Goal: Task Accomplishment & Management: Use online tool/utility

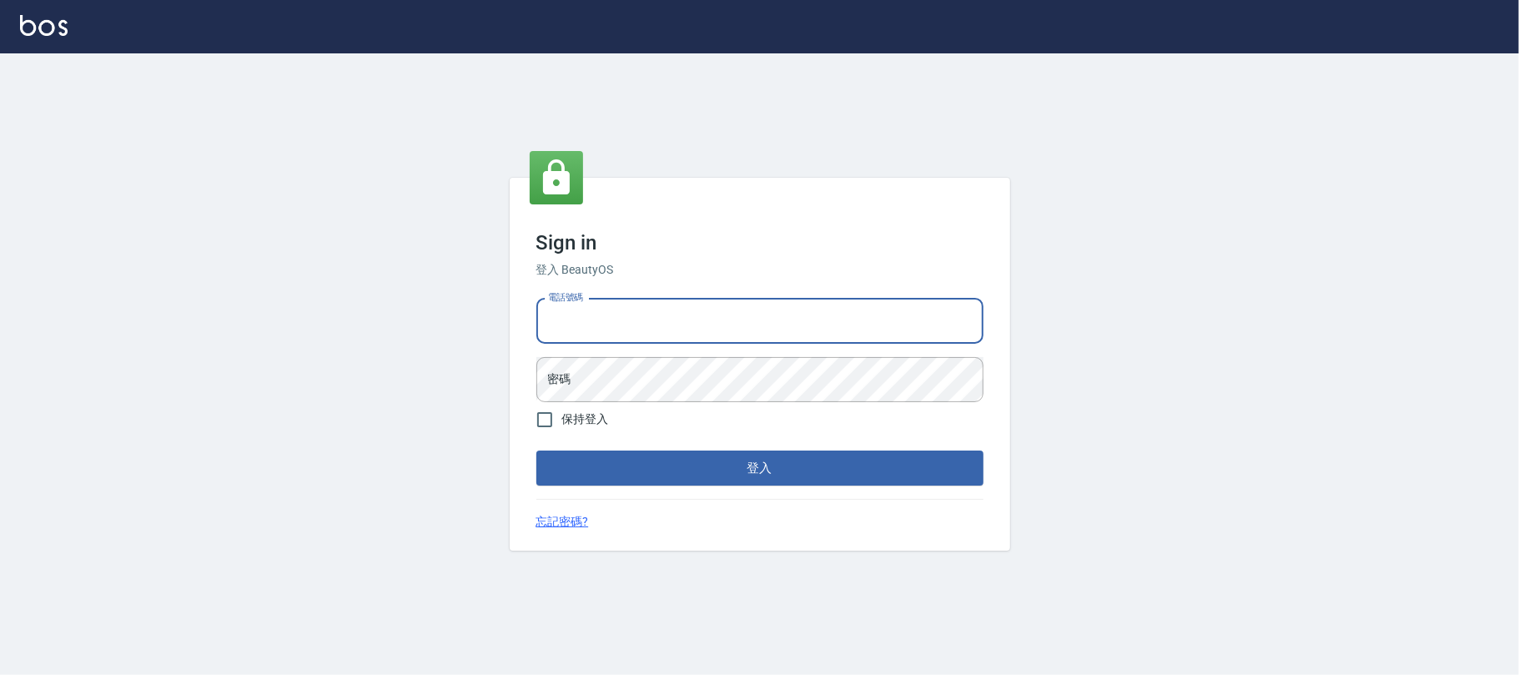
click at [545, 319] on input "電話號碼" at bounding box center [759, 321] width 447 height 45
type input "0"
type input "0225420586"
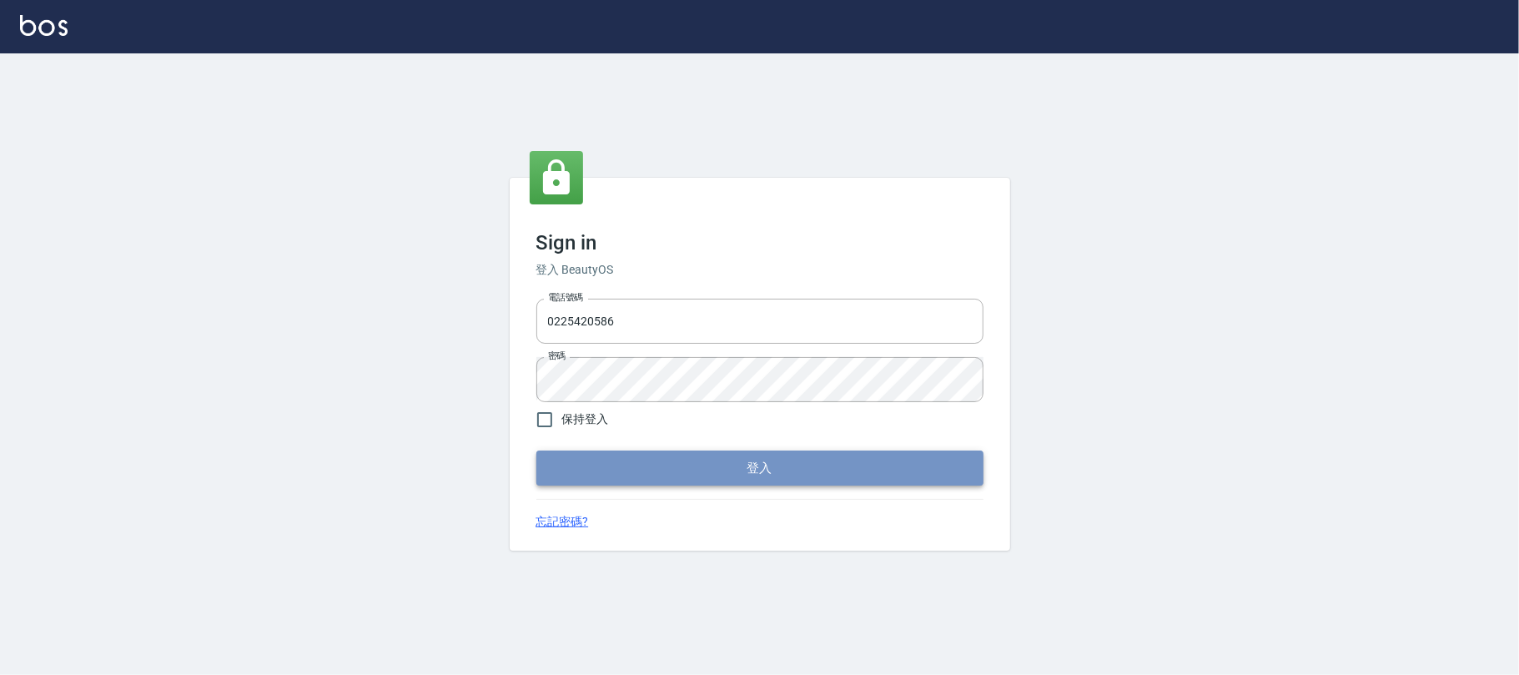
click at [706, 477] on button "登入" at bounding box center [759, 467] width 447 height 35
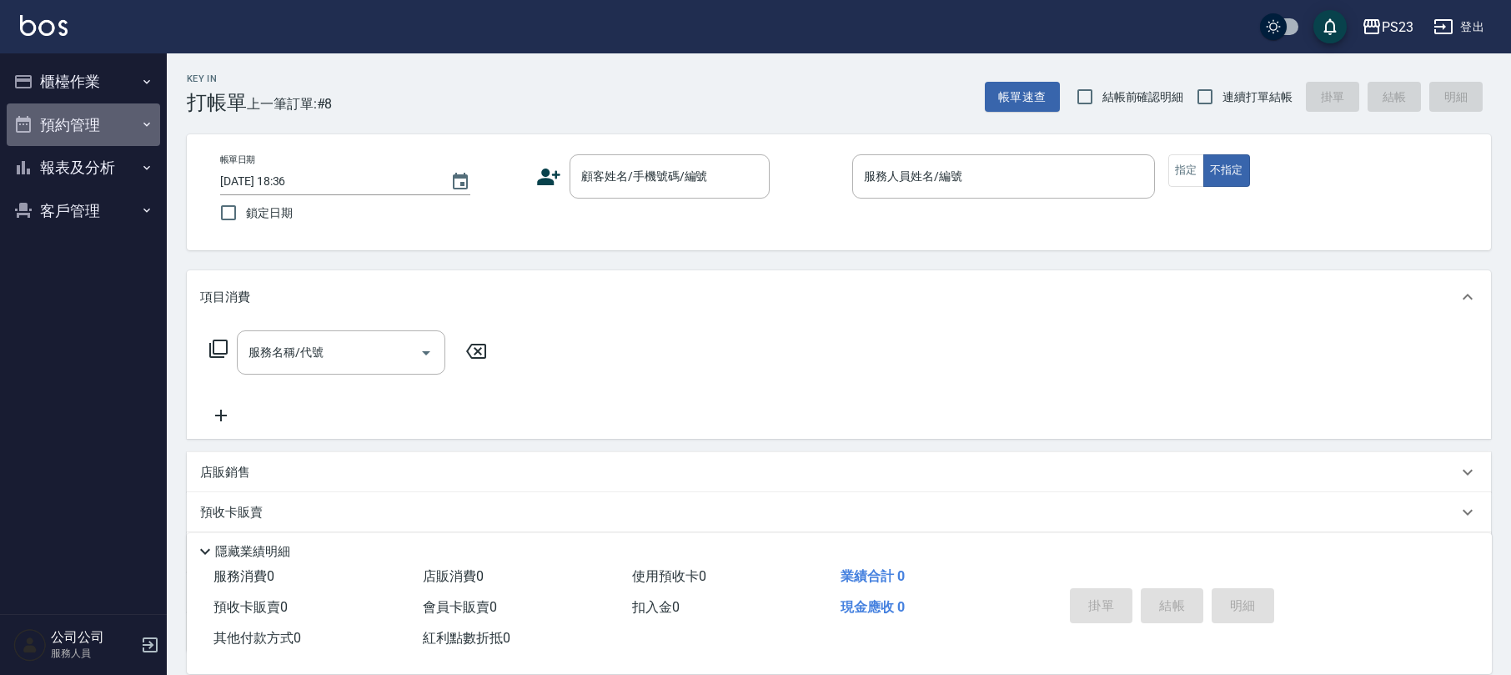
click at [78, 123] on button "預約管理" at bounding box center [83, 124] width 153 height 43
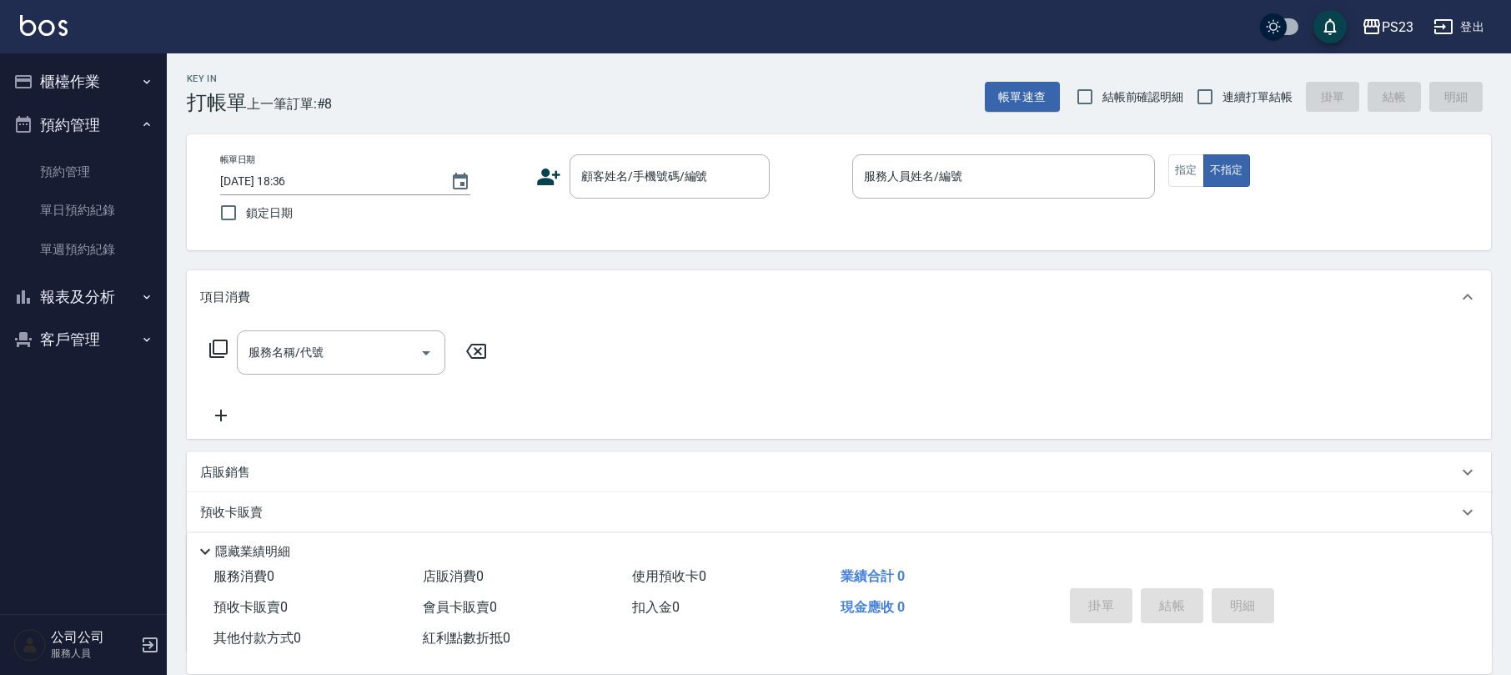
click at [71, 81] on button "櫃檯作業" at bounding box center [83, 81] width 153 height 43
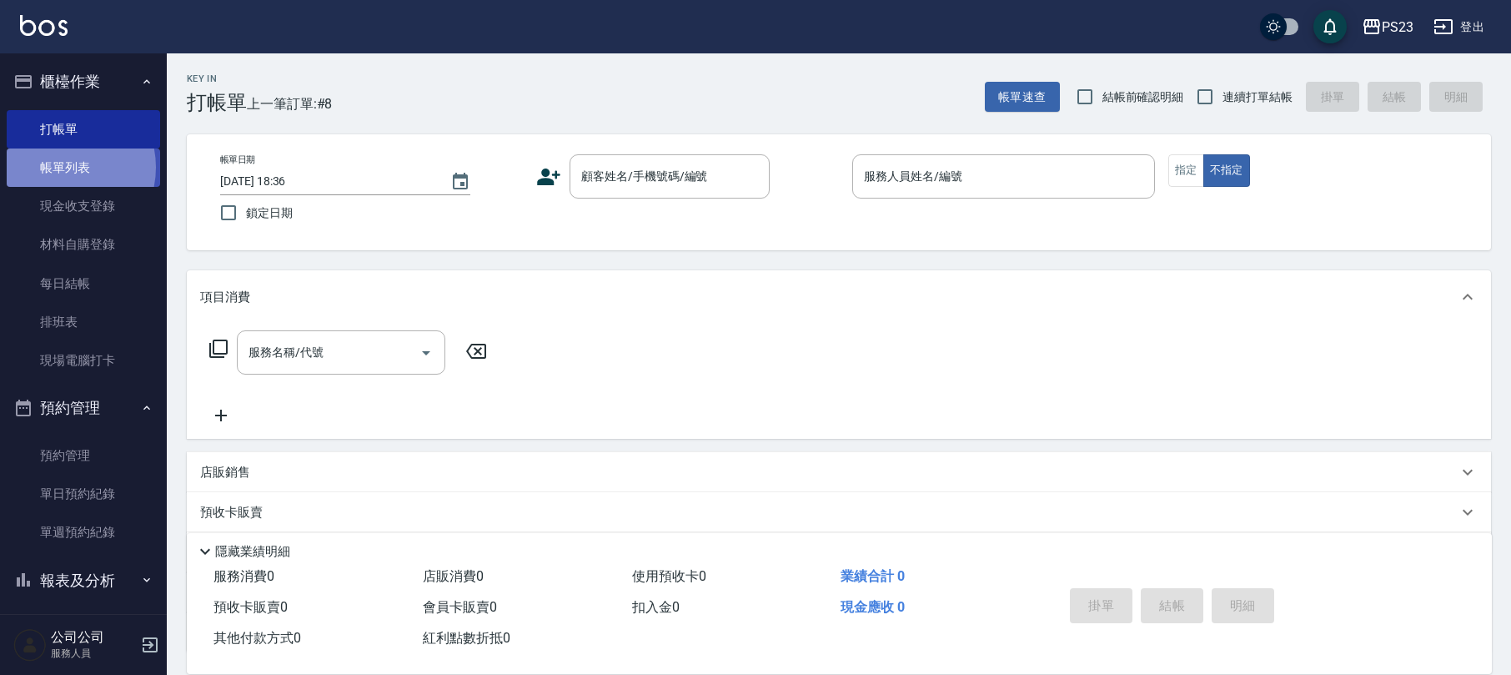
click at [58, 168] on link "帳單列表" at bounding box center [83, 167] width 153 height 38
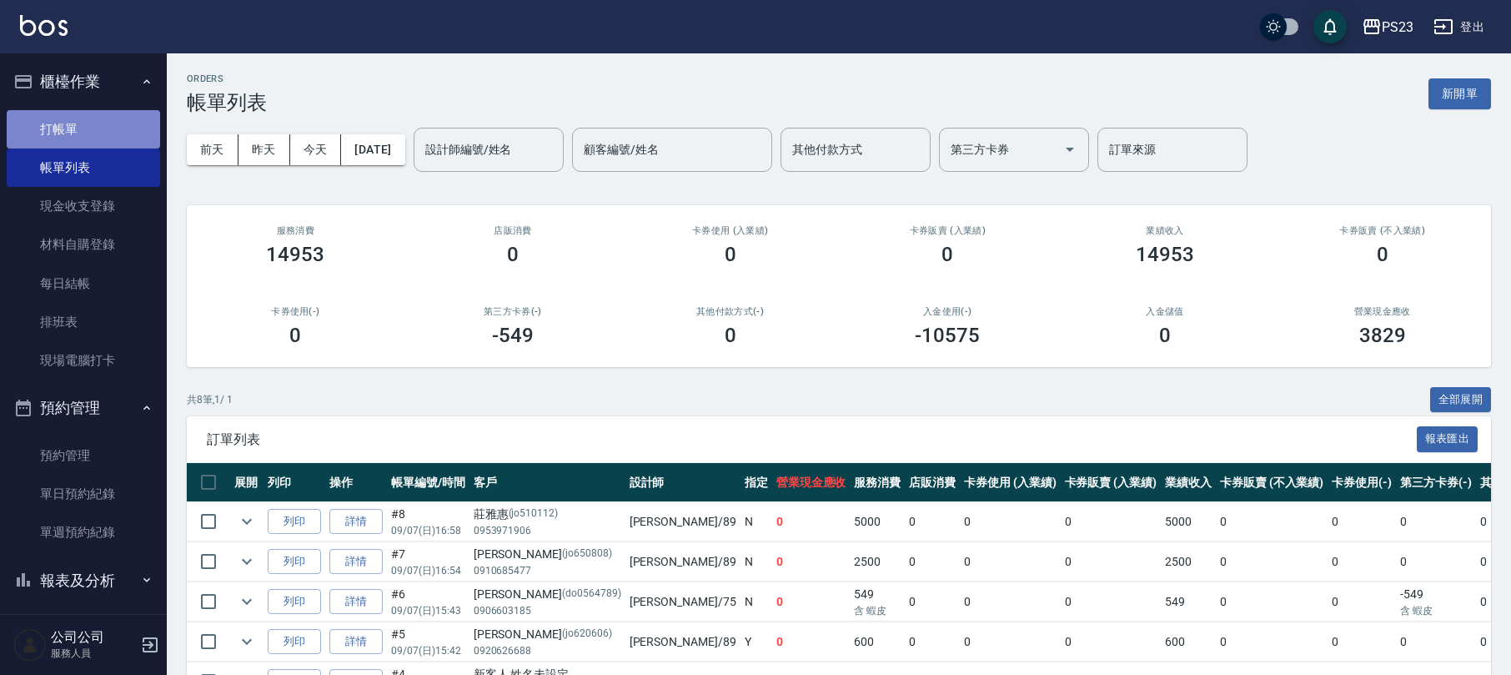
click at [85, 130] on link "打帳單" at bounding box center [83, 129] width 153 height 38
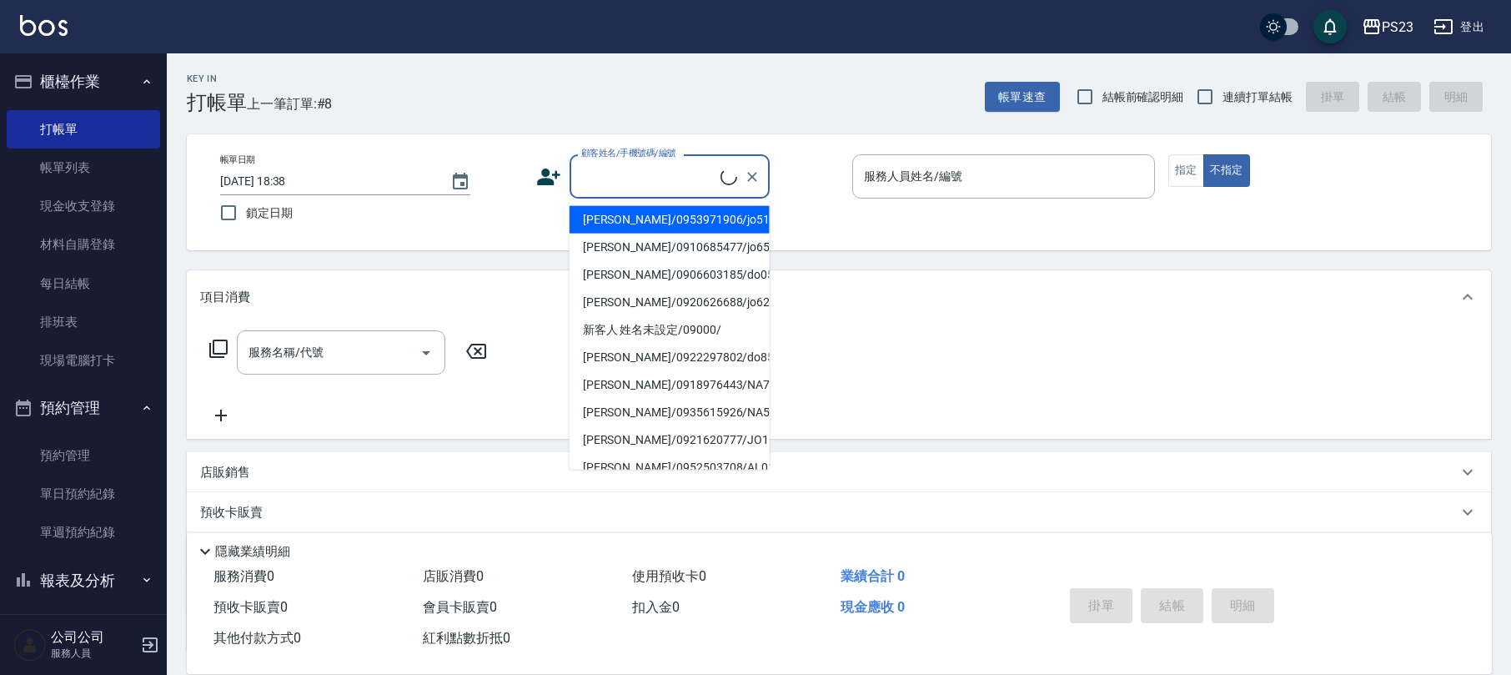
click at [645, 180] on input "顧客姓名/手機號碼/編號" at bounding box center [648, 176] width 143 height 29
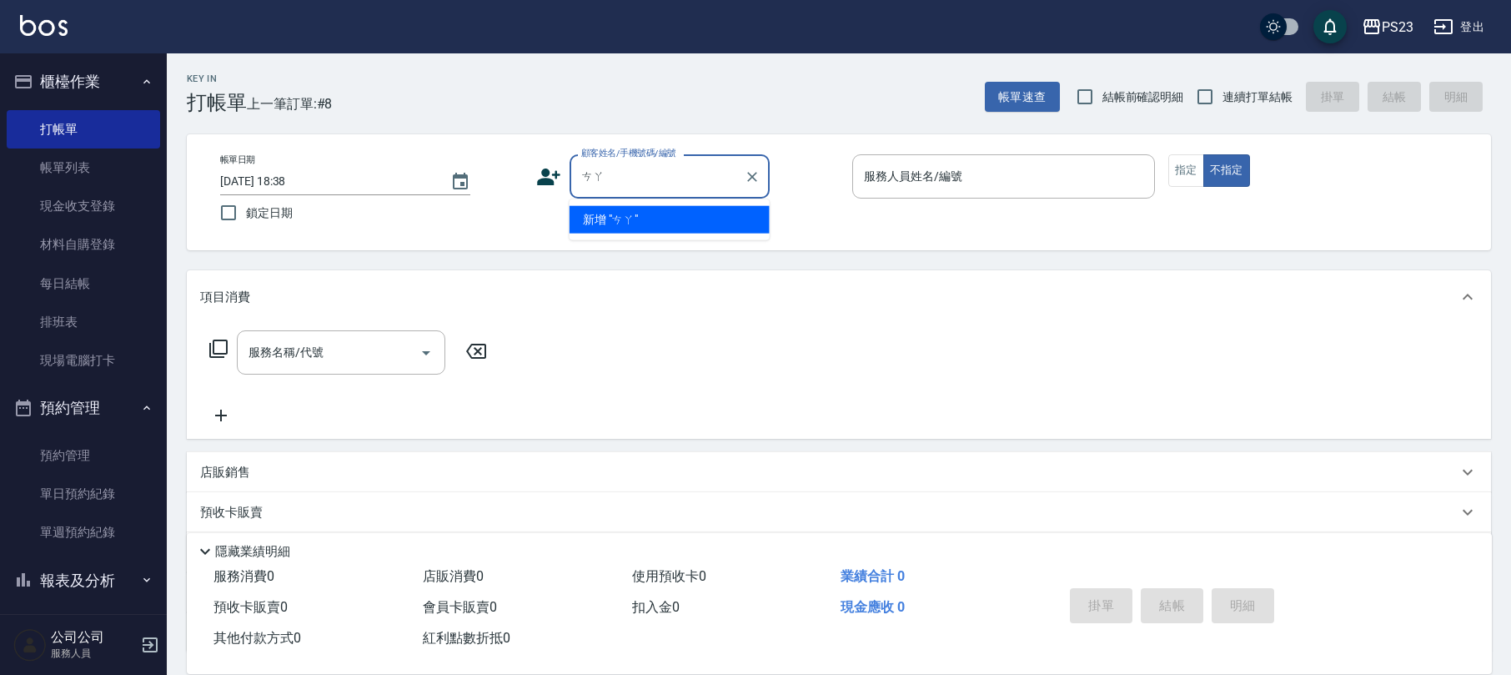
type input "ㄘ"
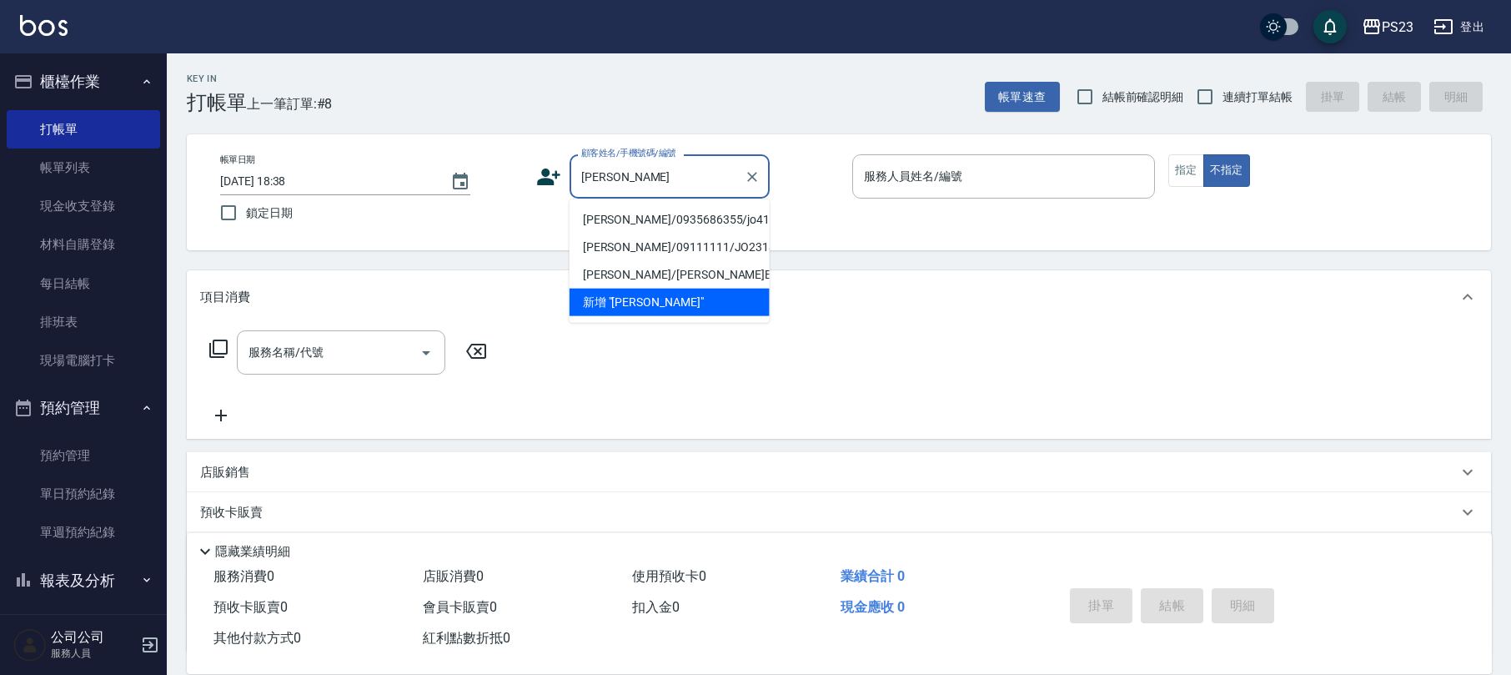
click at [644, 224] on li "[PERSON_NAME]/0935686355/jo415454" at bounding box center [670, 220] width 200 height 28
type input "[PERSON_NAME]/0935686355/jo415454"
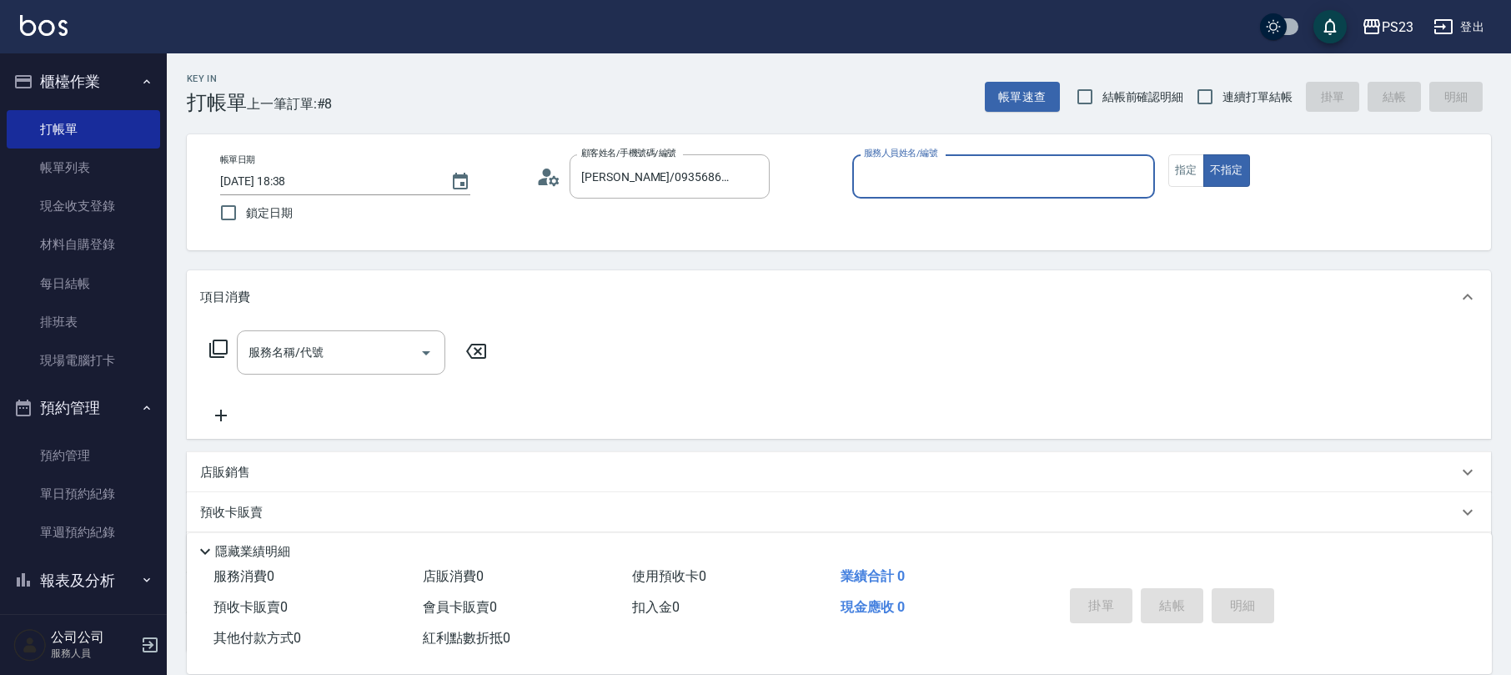
type input "[PERSON_NAME]-89"
click at [1185, 172] on button "指定" at bounding box center [1186, 170] width 36 height 33
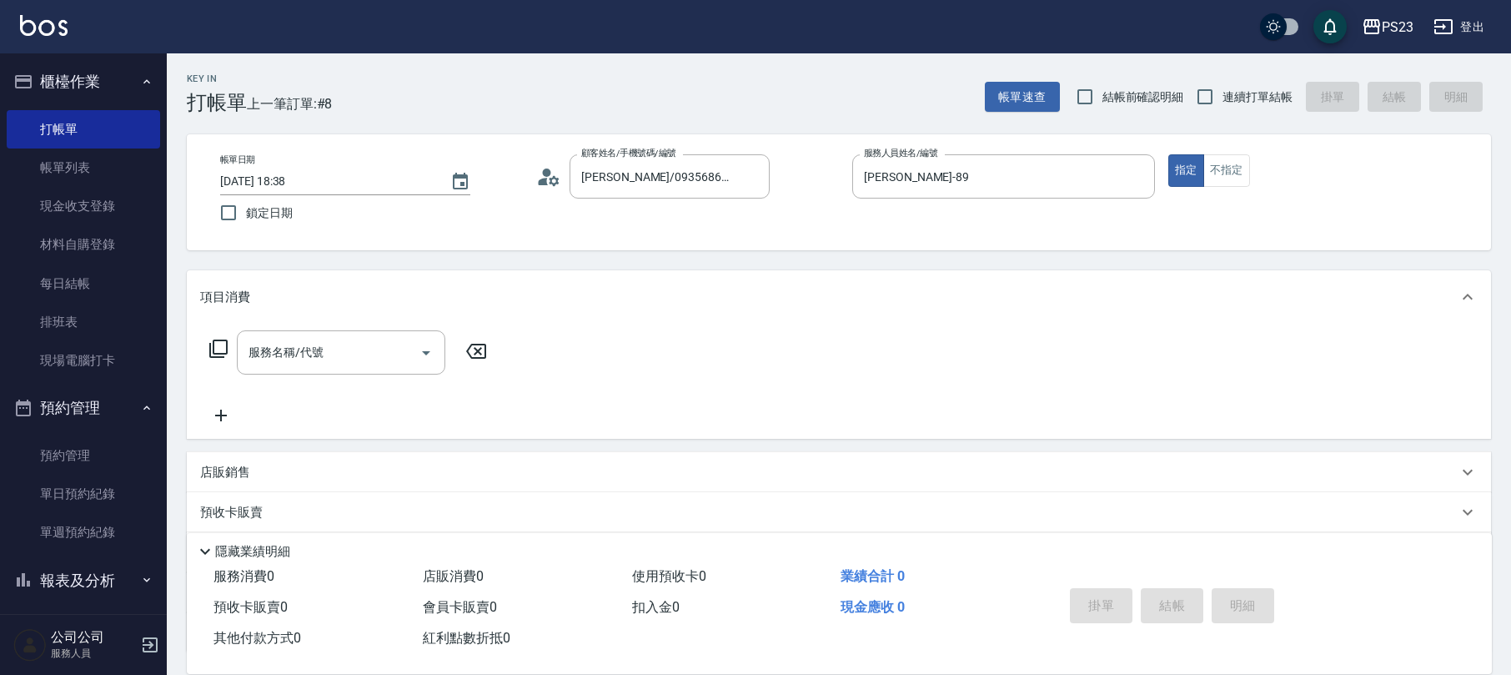
click at [211, 348] on icon at bounding box center [218, 349] width 20 height 20
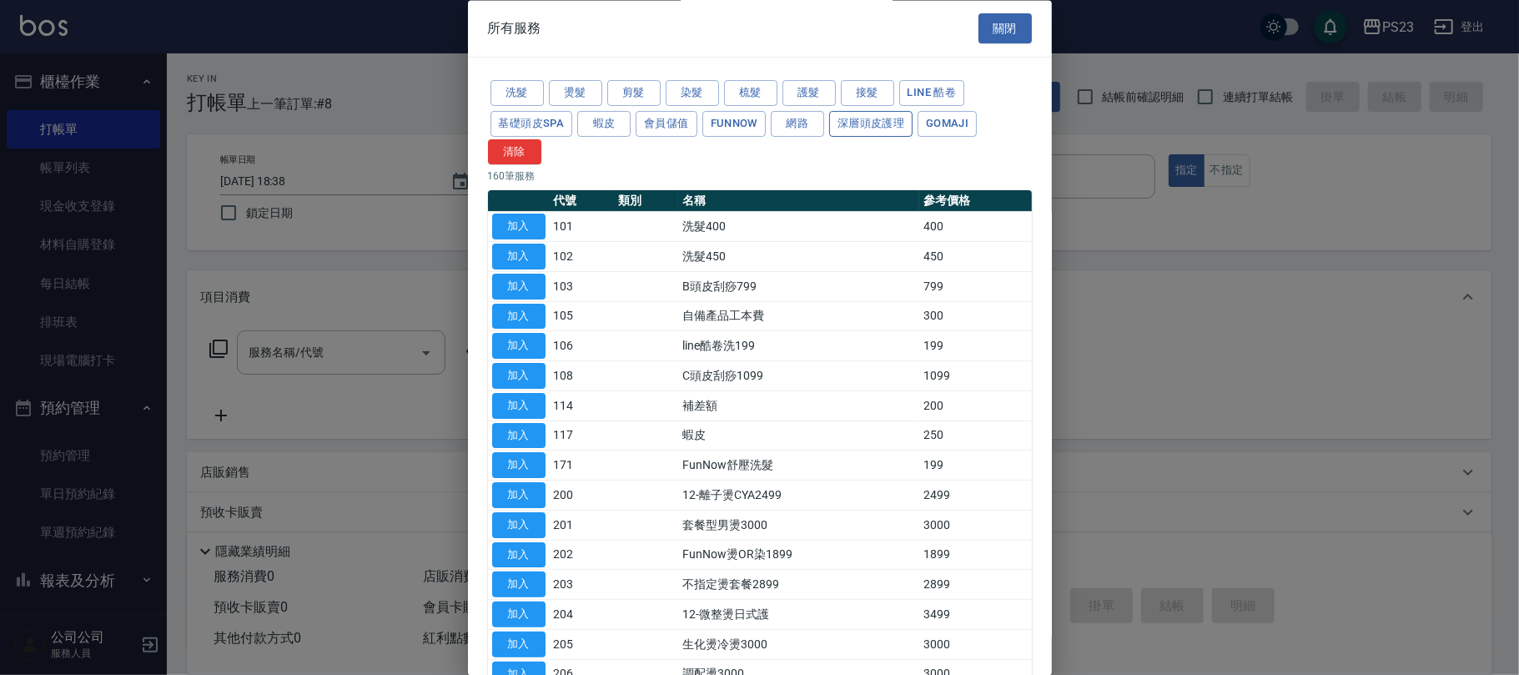
click at [854, 123] on button "深層頭皮護理" at bounding box center [870, 124] width 83 height 26
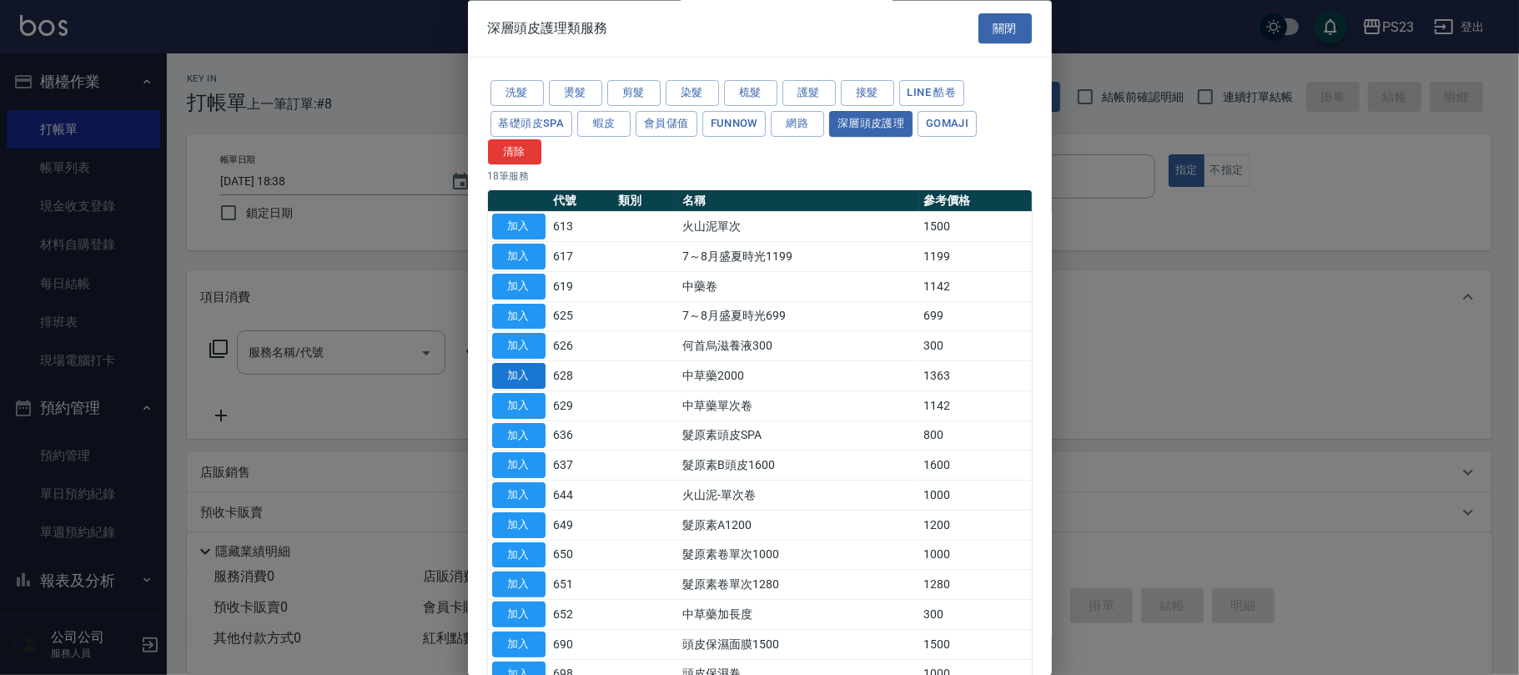
click at [515, 374] on button "加入" at bounding box center [518, 377] width 53 height 26
type input "中草藥2000(628)"
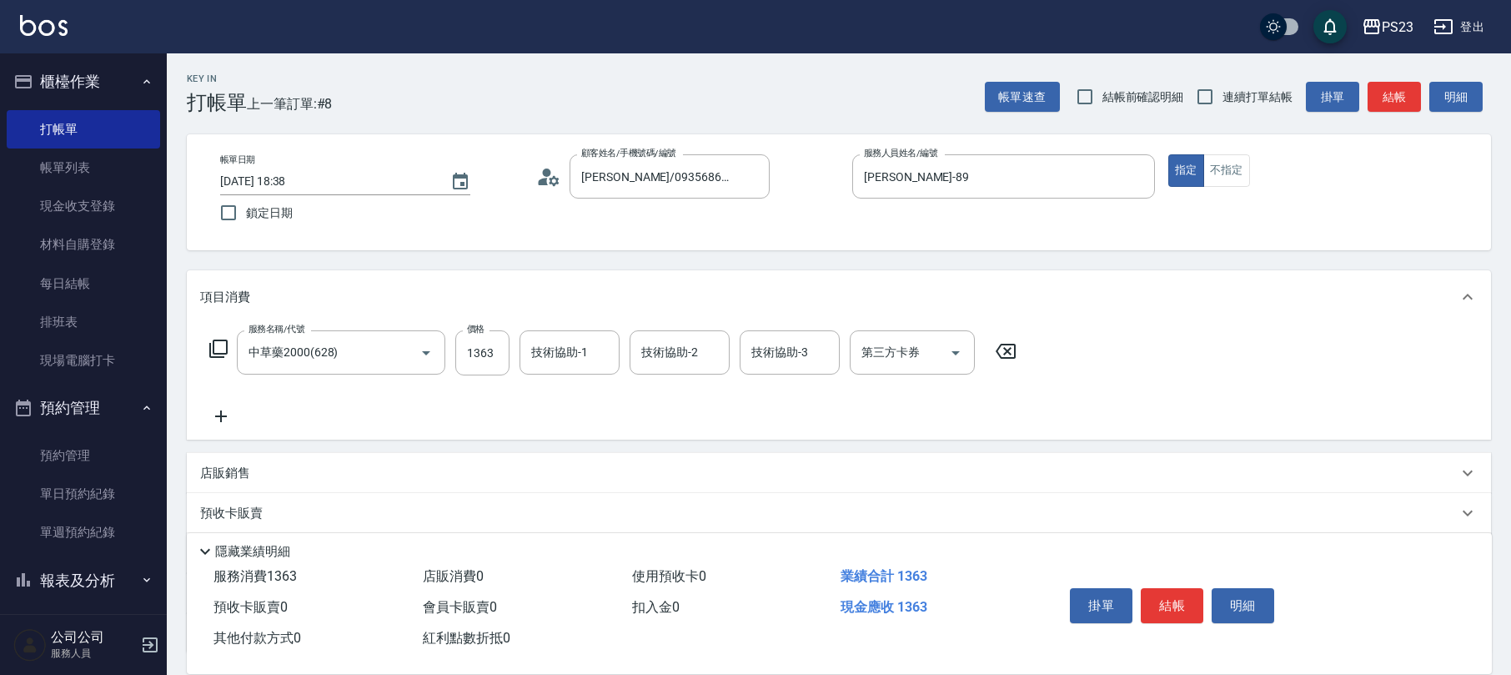
click at [214, 344] on icon at bounding box center [218, 349] width 20 height 20
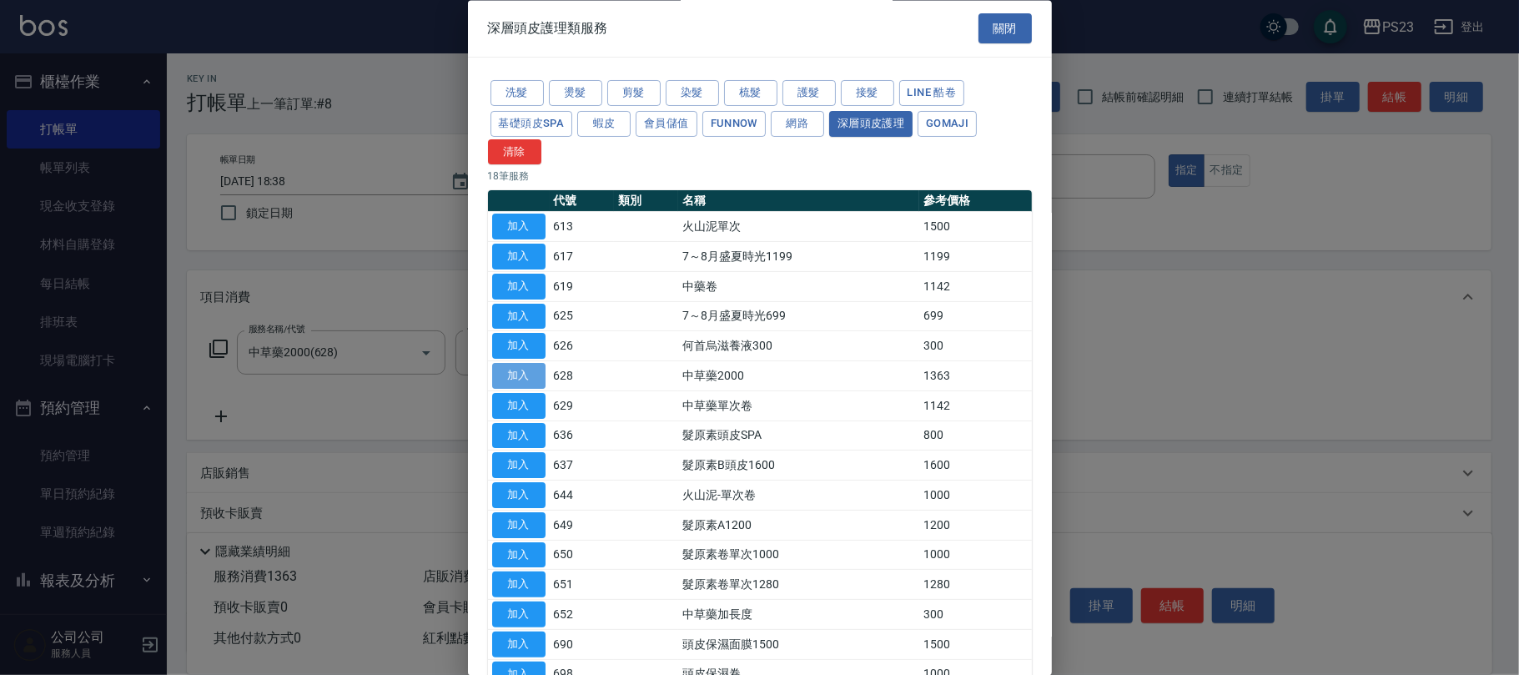
click at [527, 378] on button "加入" at bounding box center [518, 377] width 53 height 26
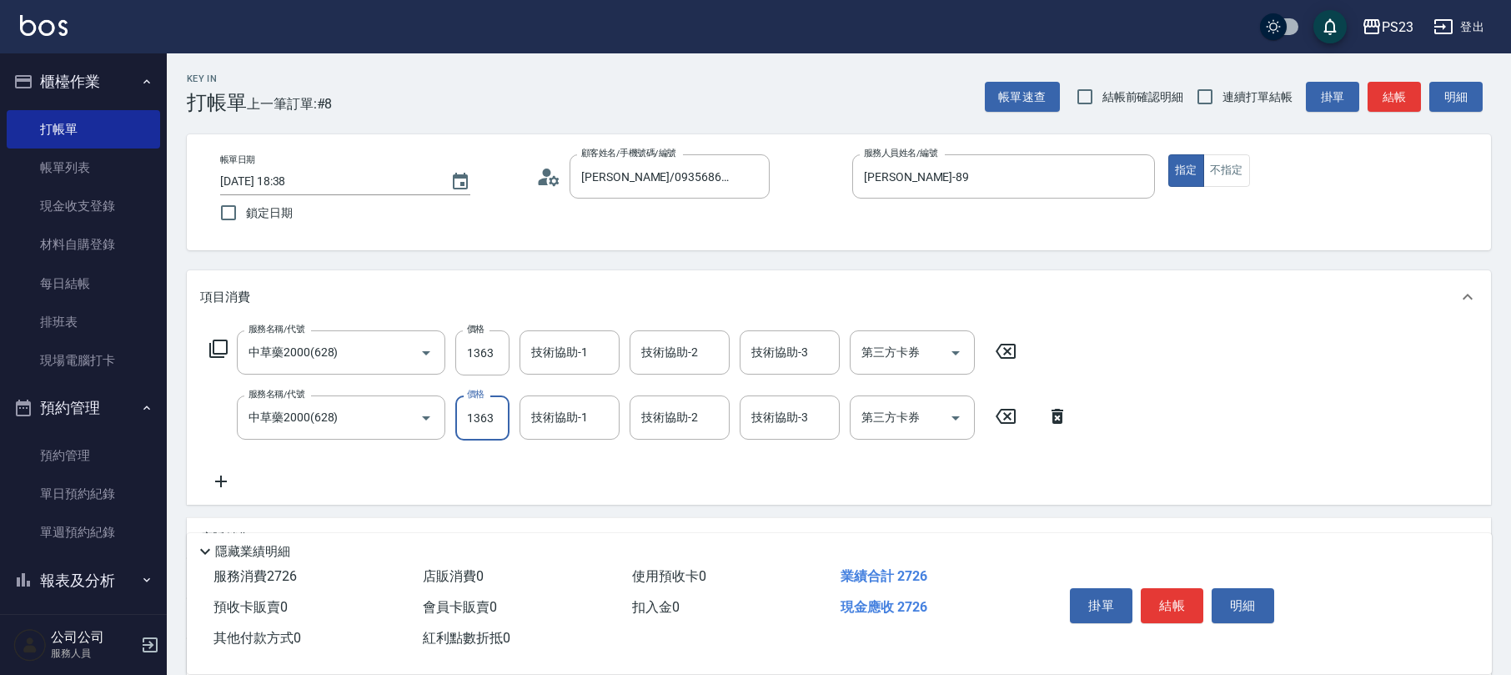
click at [465, 424] on input "1363" at bounding box center [482, 417] width 54 height 45
type input "1700"
type input "[PERSON_NAME]-89"
type input "Flora-21"
click at [472, 348] on input "1363" at bounding box center [482, 352] width 54 height 45
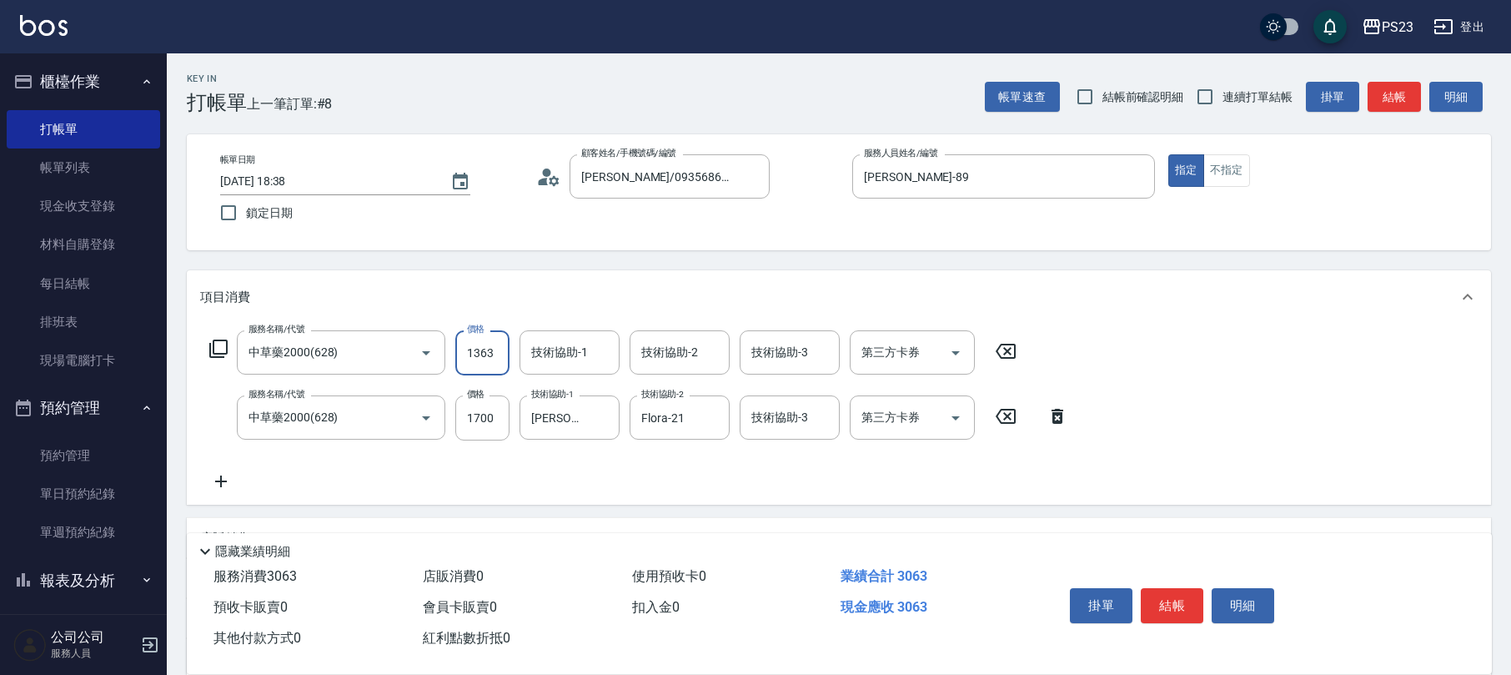
click at [471, 352] on input "1363" at bounding box center [482, 352] width 54 height 45
type input "1700"
type input "[PERSON_NAME]-89"
type input "Flora-21"
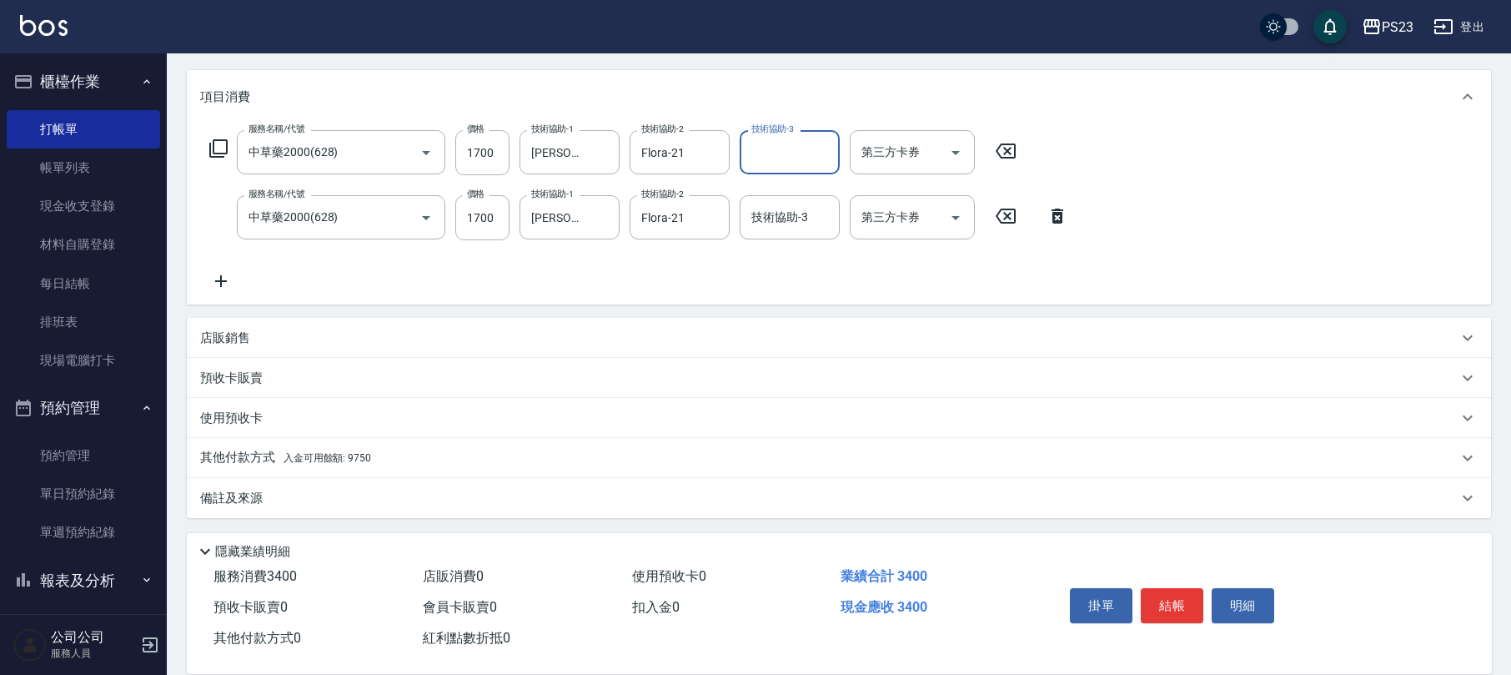
click at [355, 461] on span "入金可用餘額: 9750" at bounding box center [328, 458] width 88 height 12
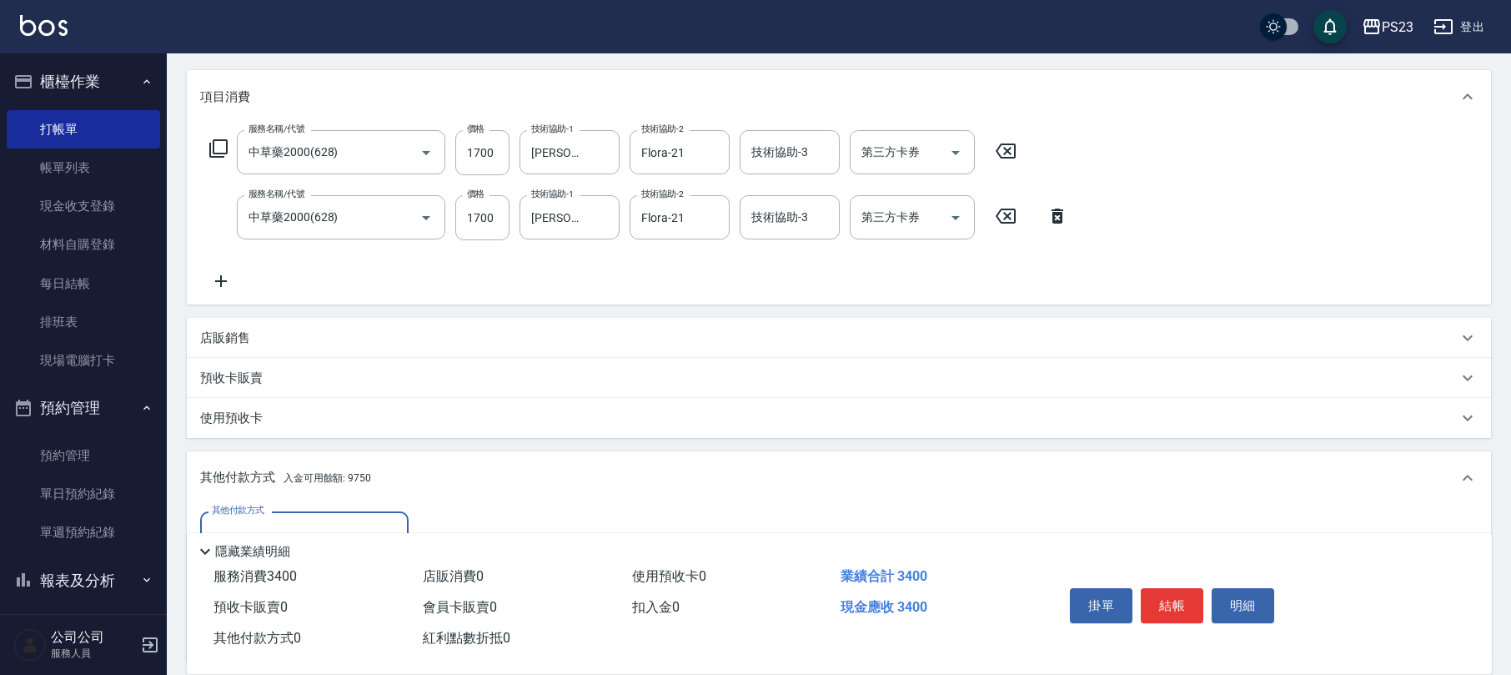
scroll to position [395, 0]
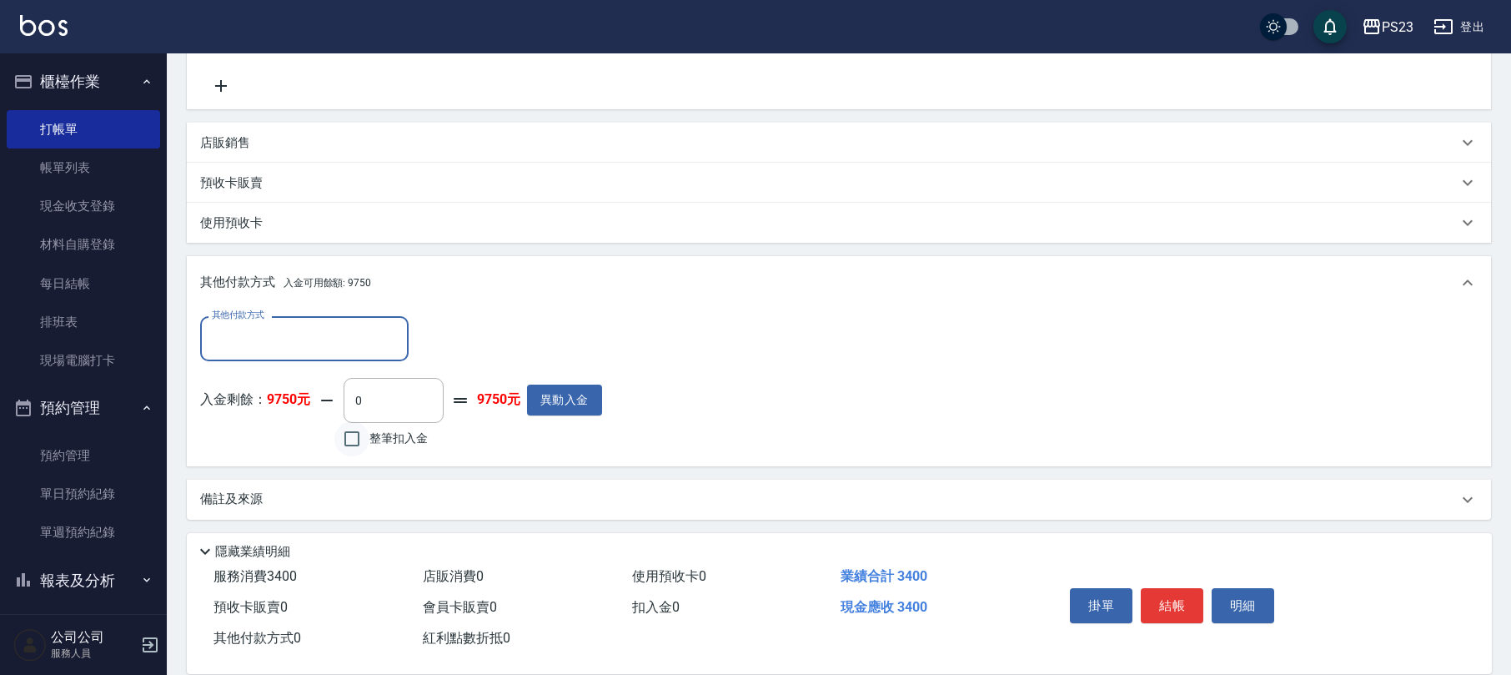
click at [355, 439] on input "整筆扣入金" at bounding box center [351, 438] width 35 height 35
checkbox input "true"
type input "3400"
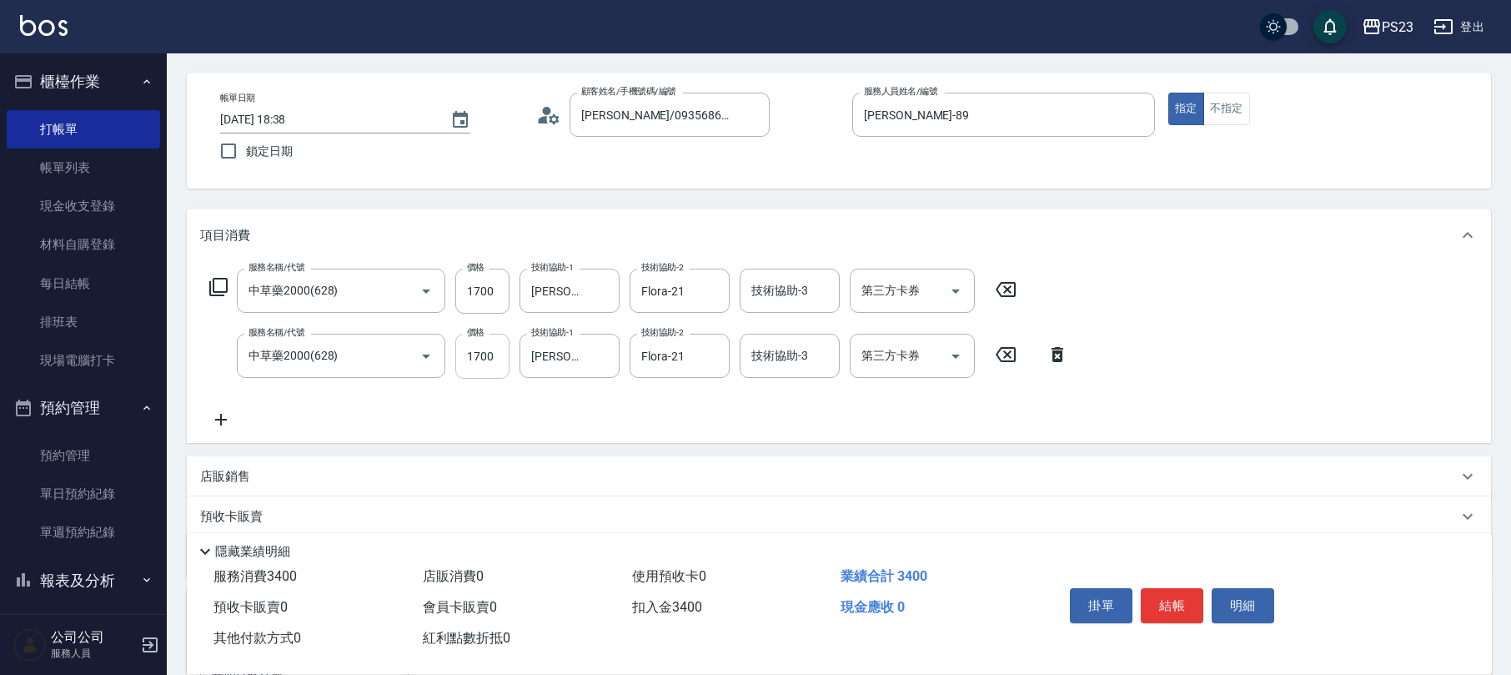
click at [494, 352] on input "1700" at bounding box center [482, 356] width 54 height 45
type input "1"
type input "0"
type input "1500"
click at [507, 294] on input "1700" at bounding box center [482, 291] width 54 height 45
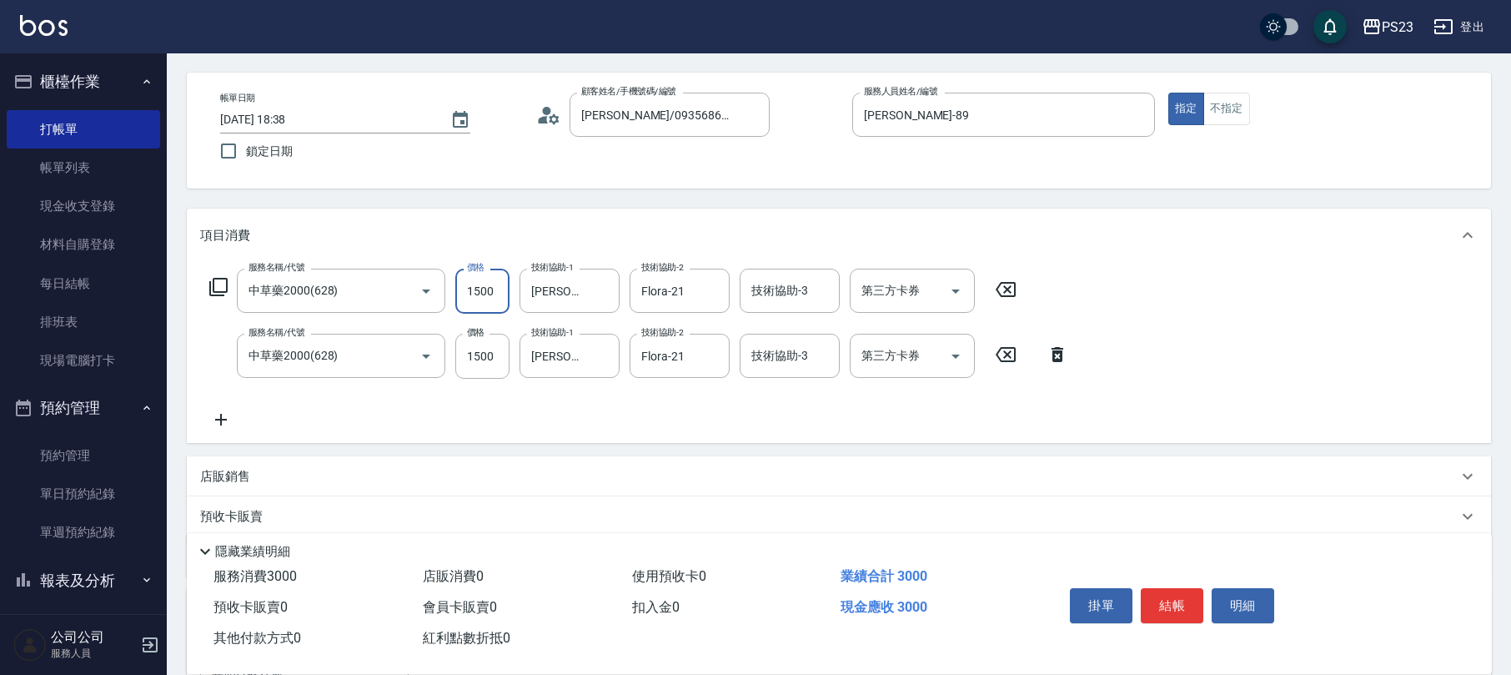
scroll to position [395, 0]
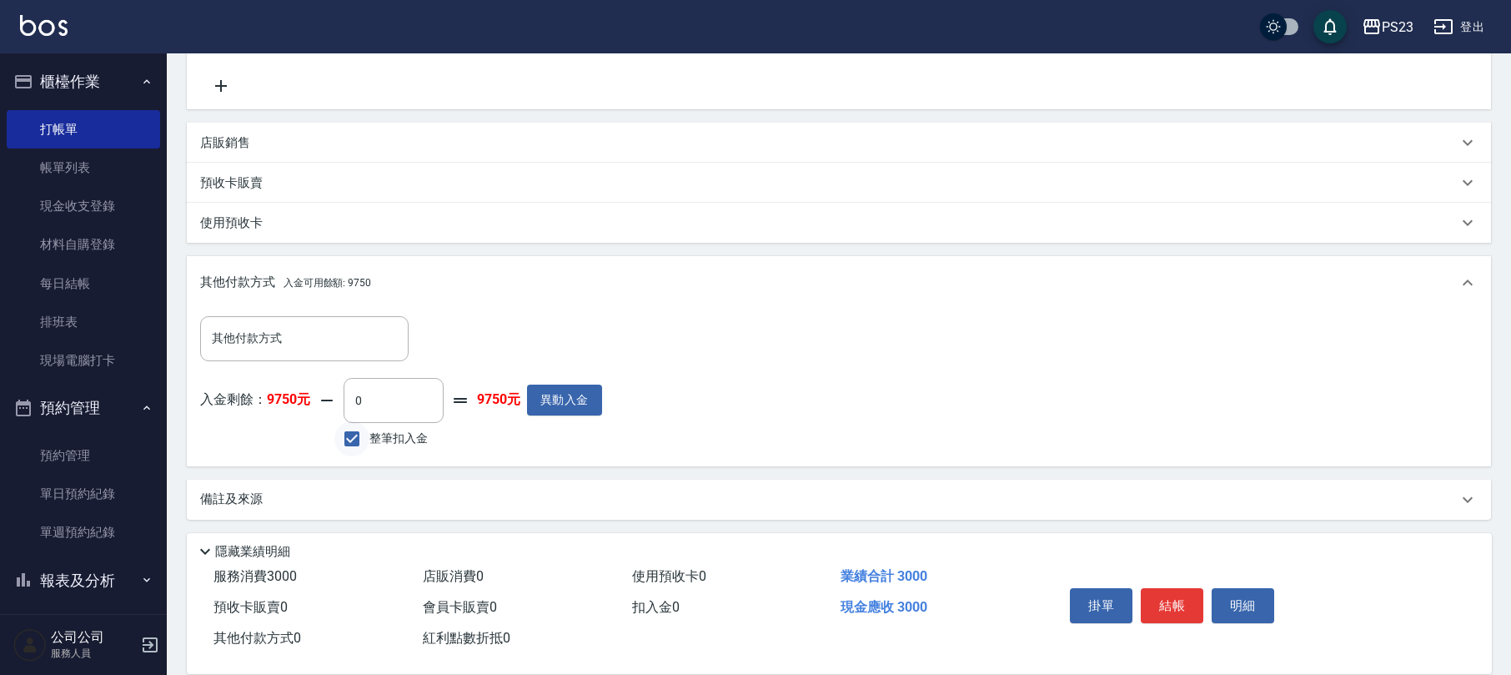
type input "1500"
click at [352, 438] on input "整筆扣入金" at bounding box center [351, 438] width 35 height 35
checkbox input "true"
type input "3000"
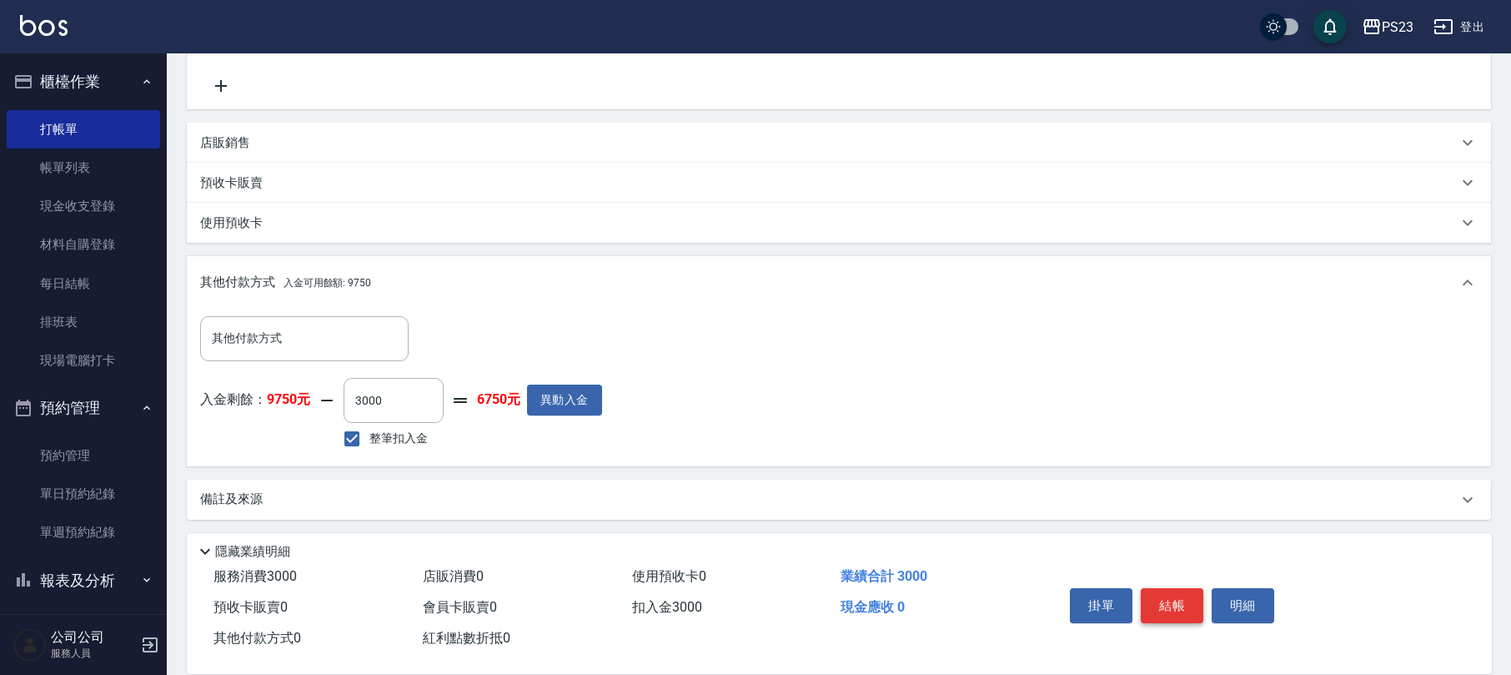
click at [1164, 608] on button "結帳" at bounding box center [1172, 605] width 63 height 35
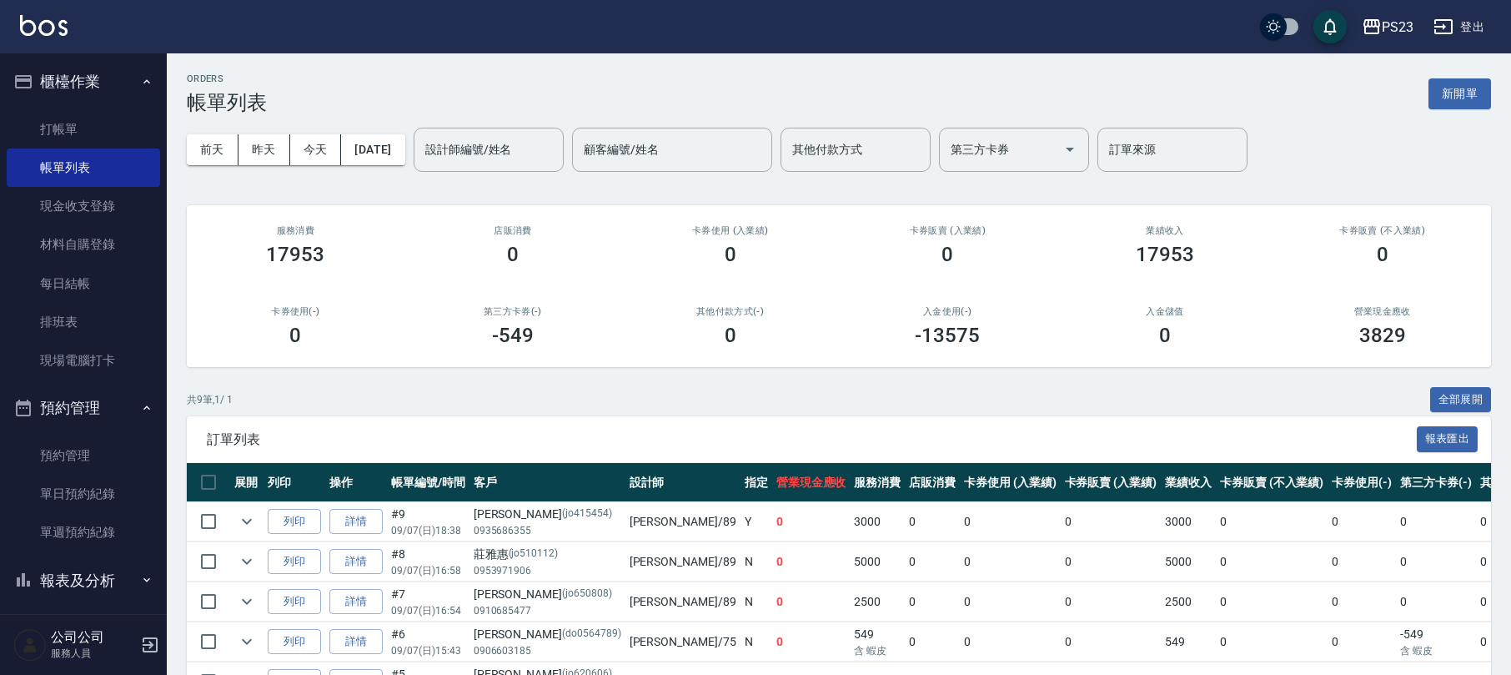
click at [118, 82] on button "櫃檯作業" at bounding box center [83, 81] width 153 height 43
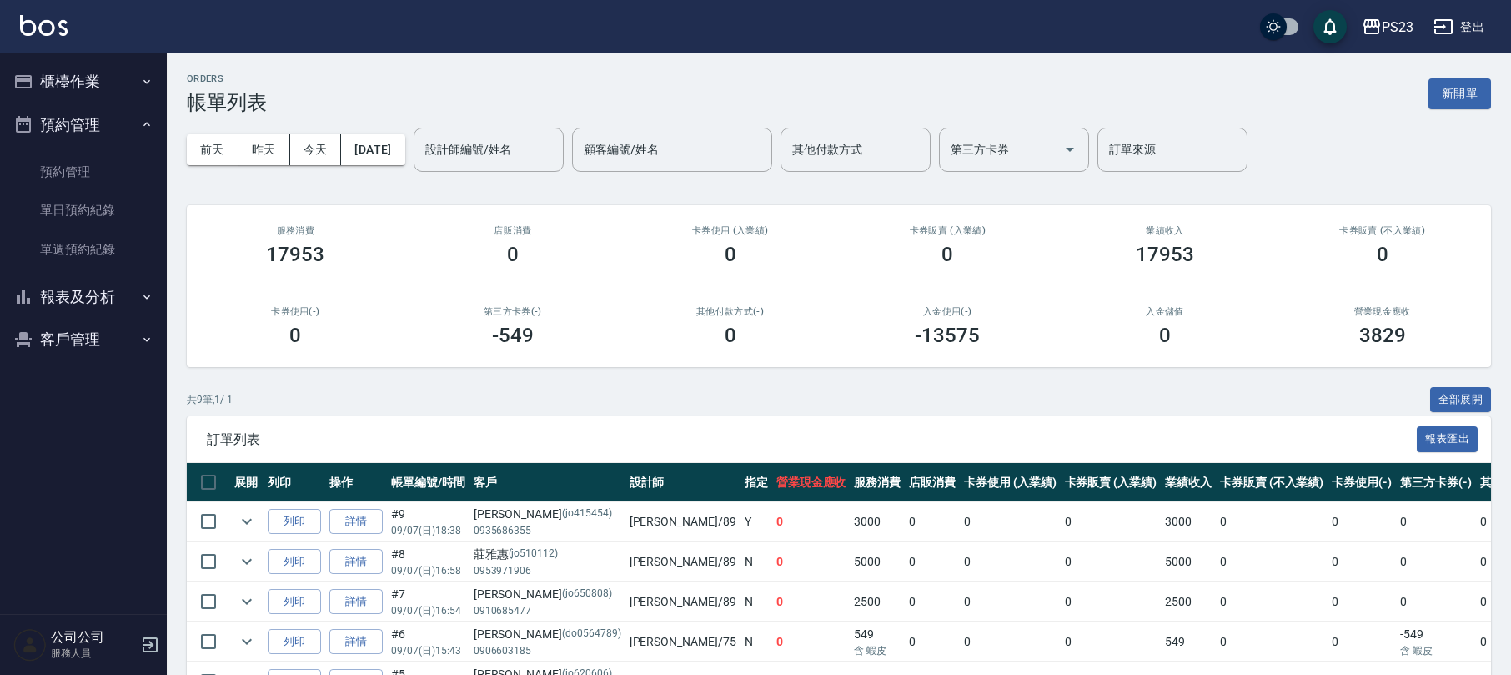
click at [133, 128] on button "預約管理" at bounding box center [83, 124] width 153 height 43
click at [104, 161] on button "報表及分析" at bounding box center [83, 167] width 153 height 43
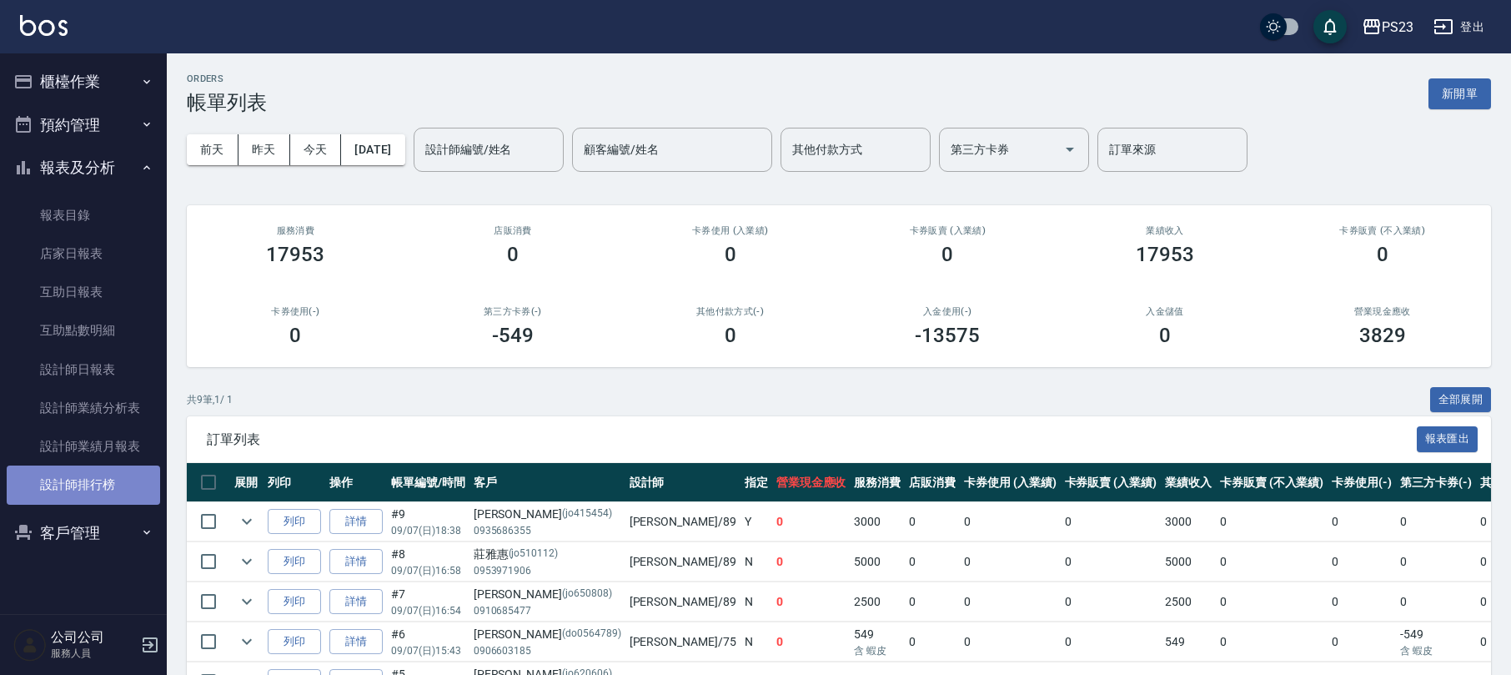
click at [107, 487] on link "設計師排行榜" at bounding box center [83, 484] width 153 height 38
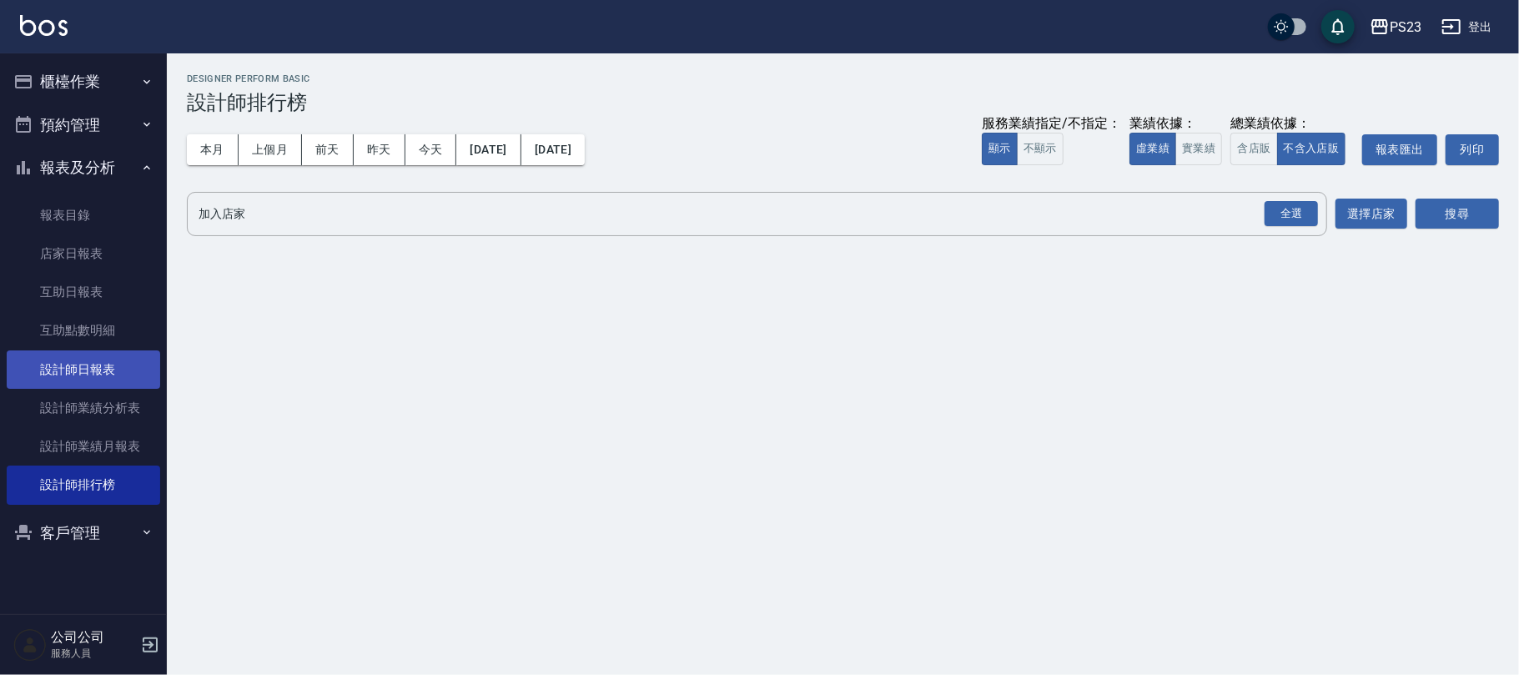
click at [105, 378] on link "設計師日報表" at bounding box center [83, 369] width 153 height 38
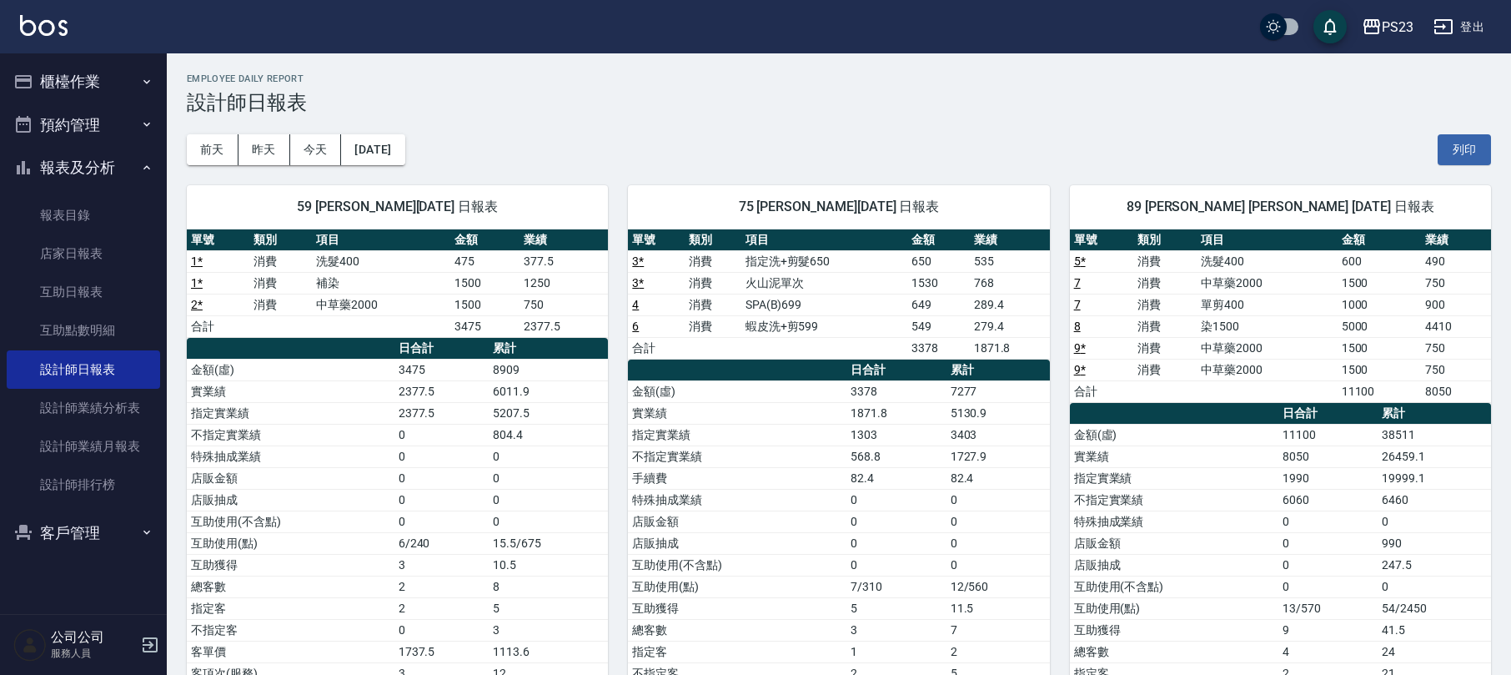
scroll to position [143, 0]
